Goal: Task Accomplishment & Management: Use online tool/utility

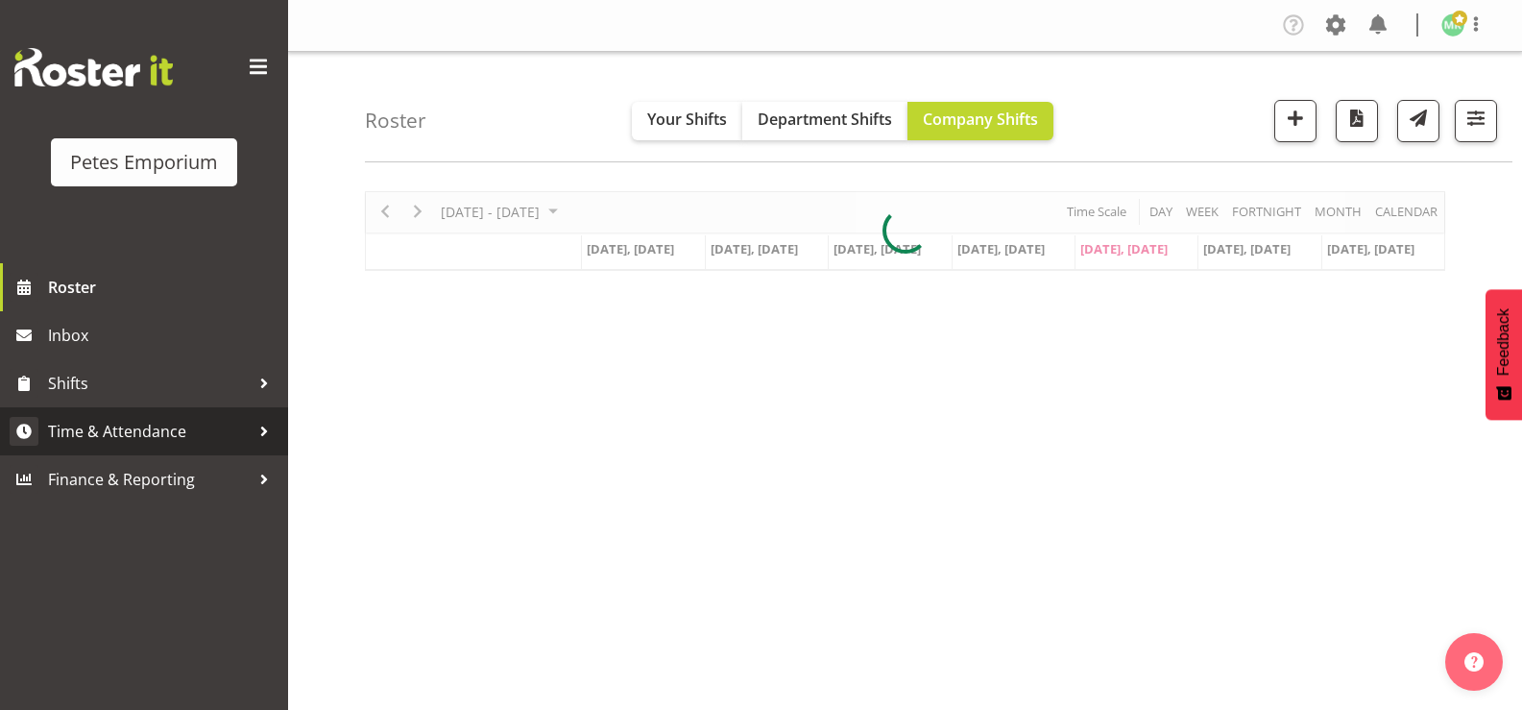
click at [227, 427] on span "Time & Attendance" at bounding box center [149, 431] width 202 height 29
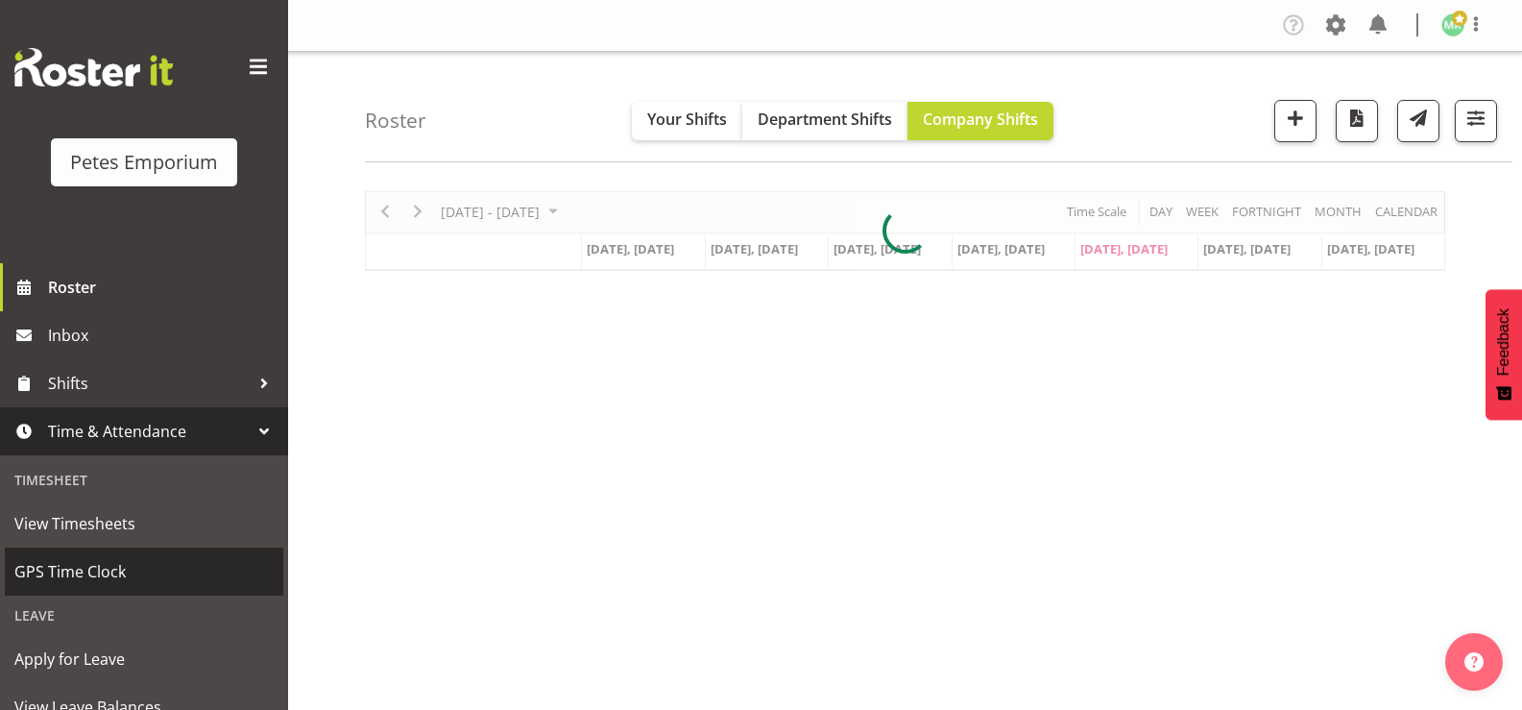
click at [217, 571] on span "GPS Time Clock" at bounding box center [143, 571] width 259 height 29
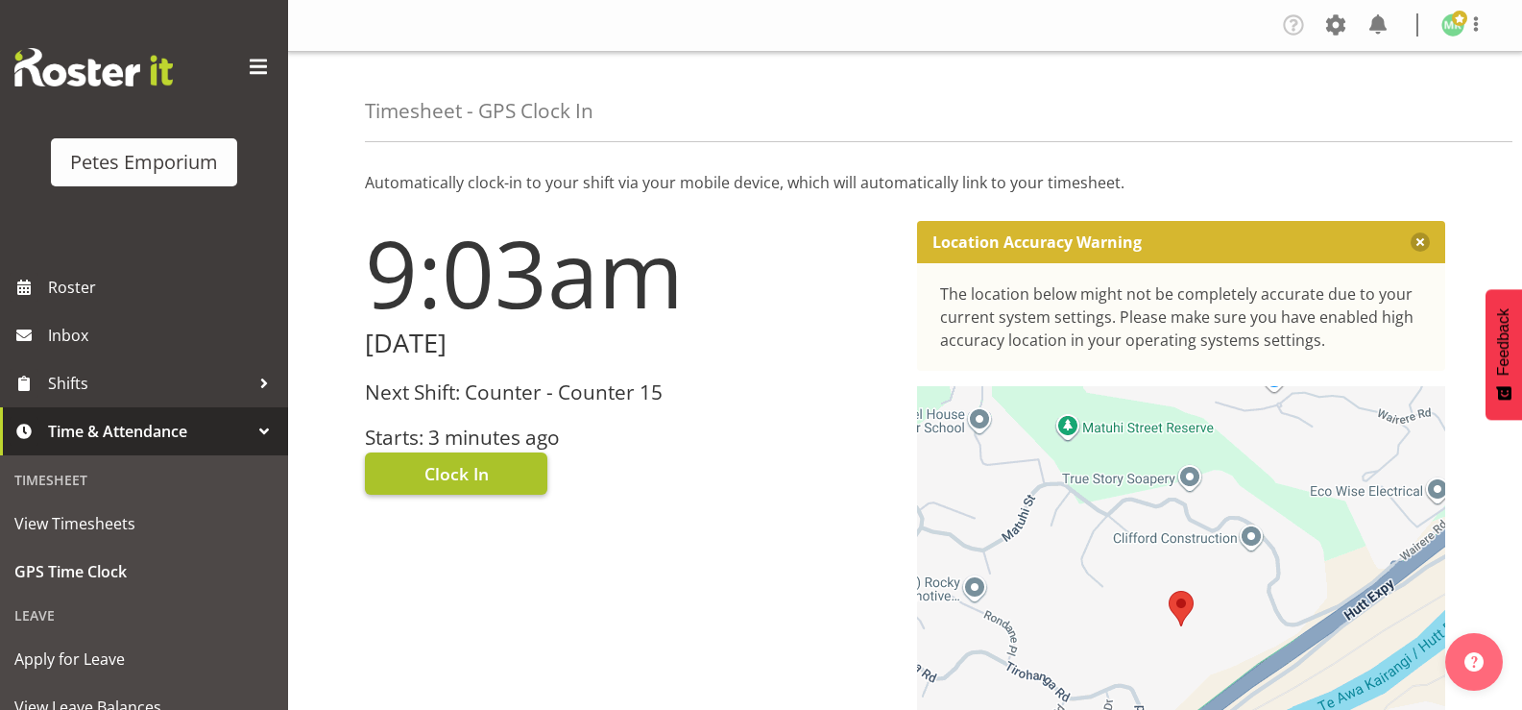
click at [521, 475] on button "Clock In" at bounding box center [456, 473] width 182 height 42
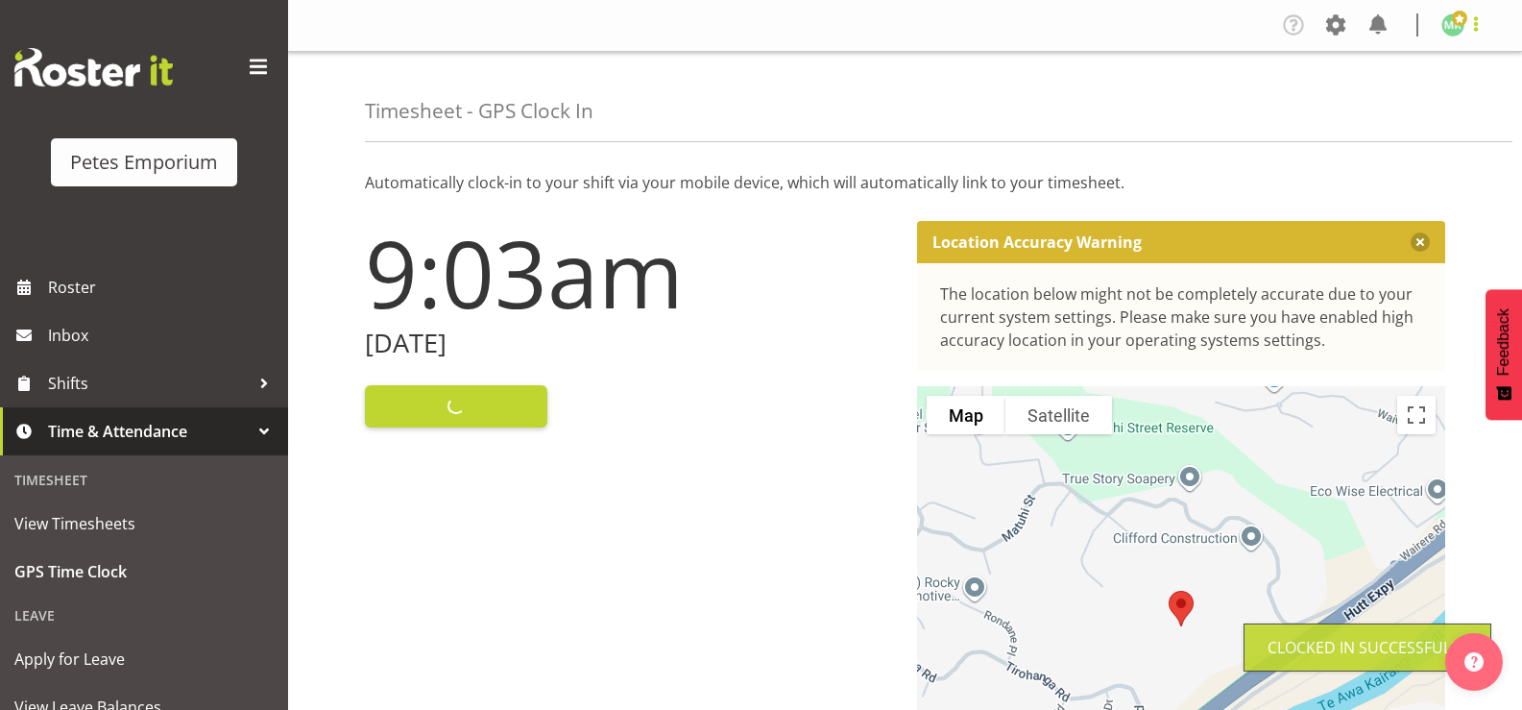
click at [1466, 34] on span at bounding box center [1475, 23] width 23 height 23
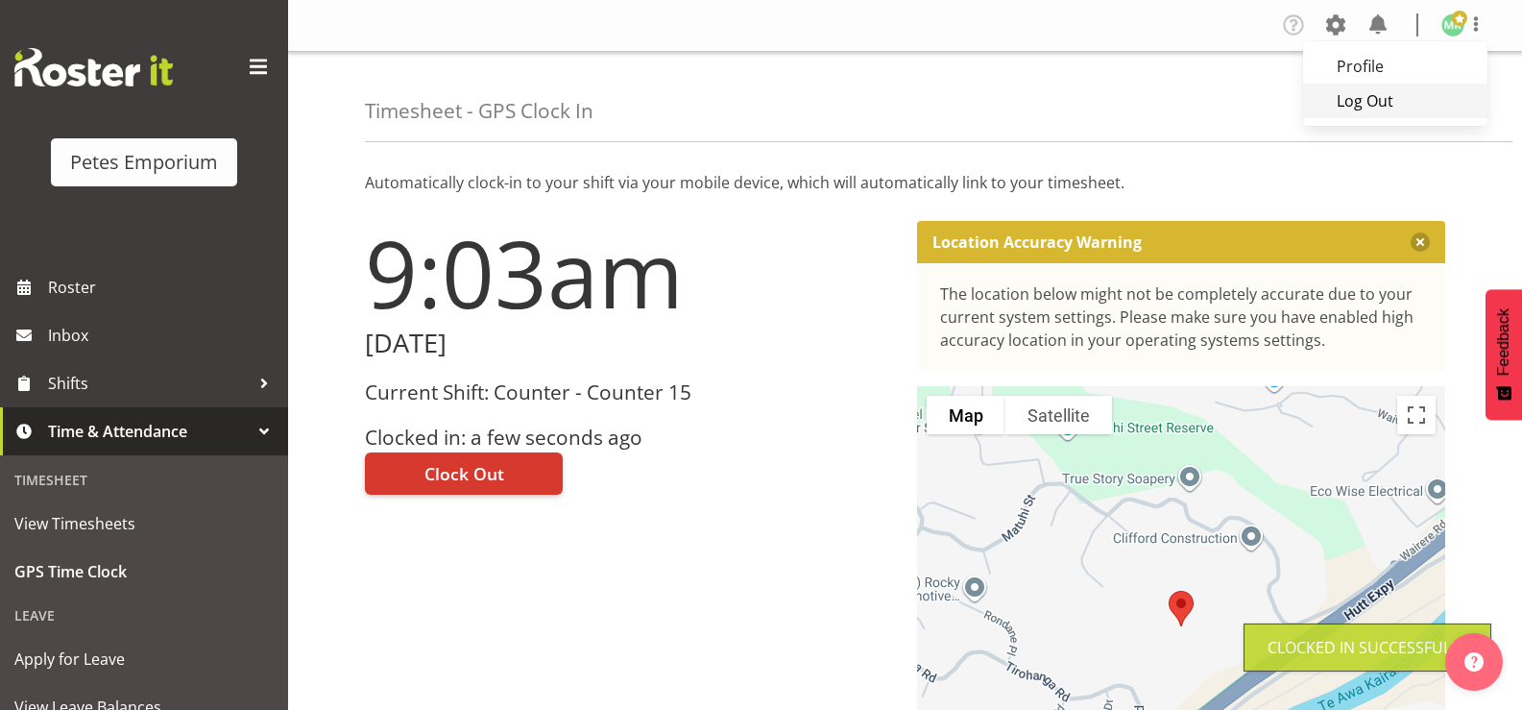
click at [1392, 105] on link "Log Out" at bounding box center [1395, 101] width 184 height 35
